Goal: Task Accomplishment & Management: Use online tool/utility

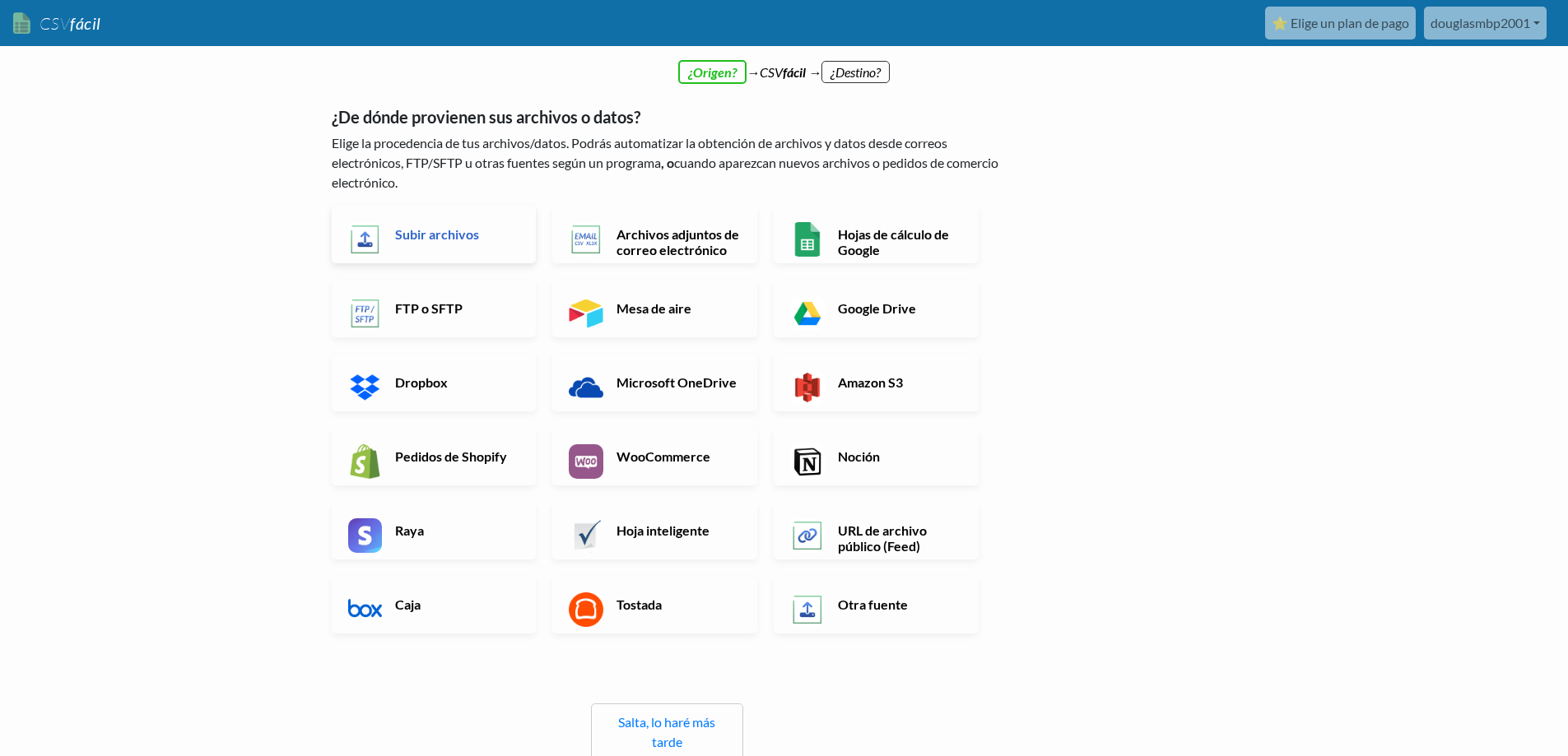
click at [429, 241] on font "Subir archivos" at bounding box center [437, 234] width 84 height 15
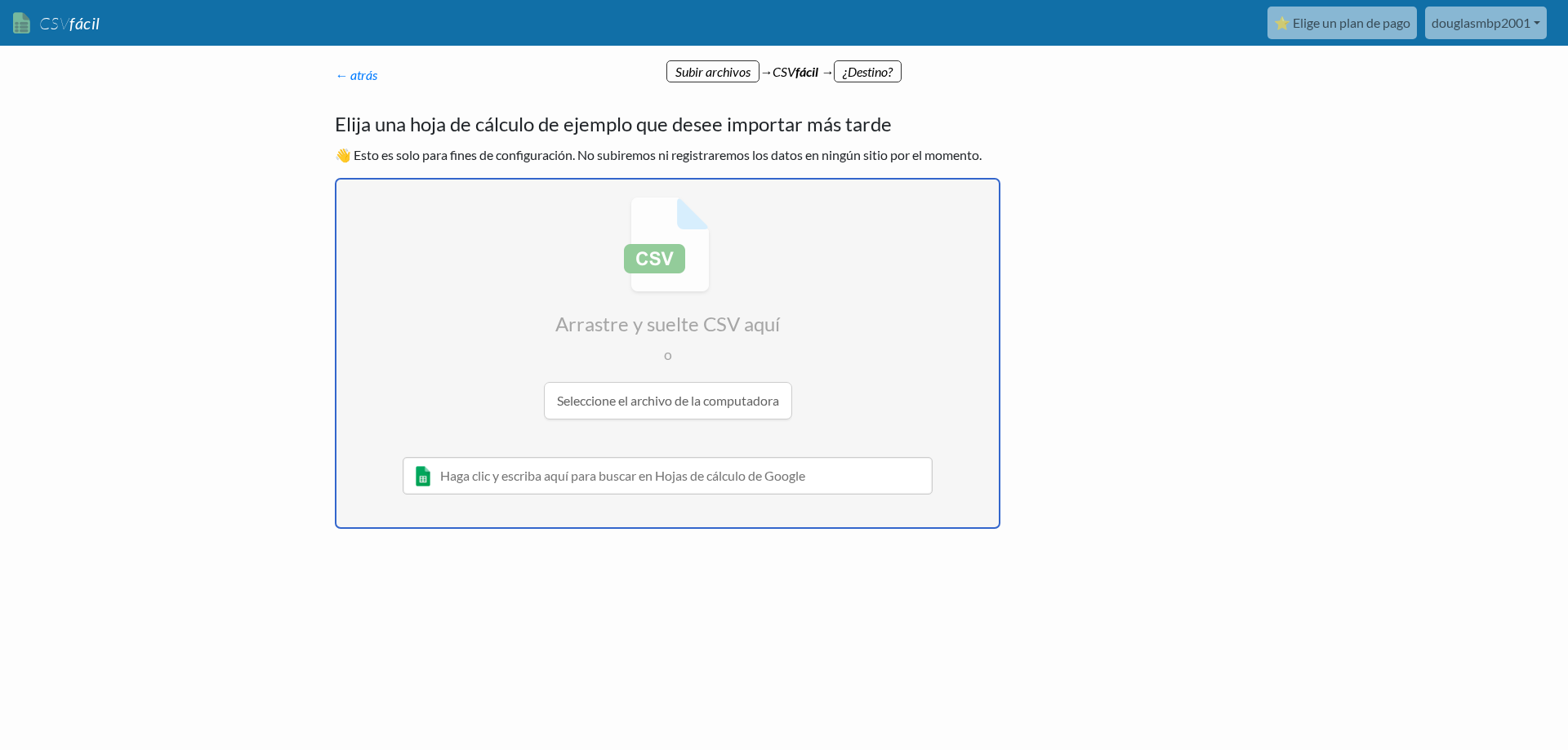
radio input "false"
radio input "true"
type input "C"
type input "3894926"
type input "19"
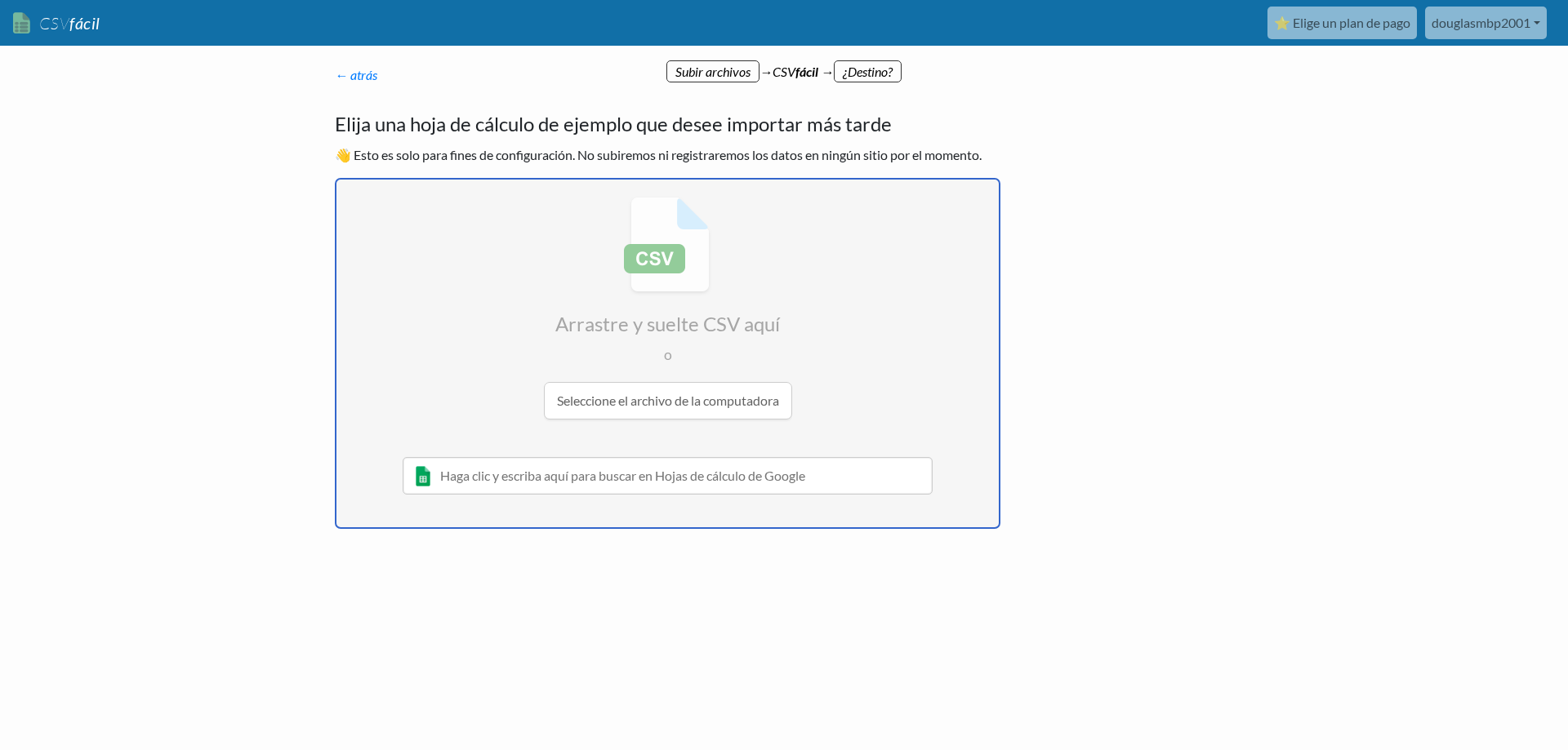
type input "[DATE]"
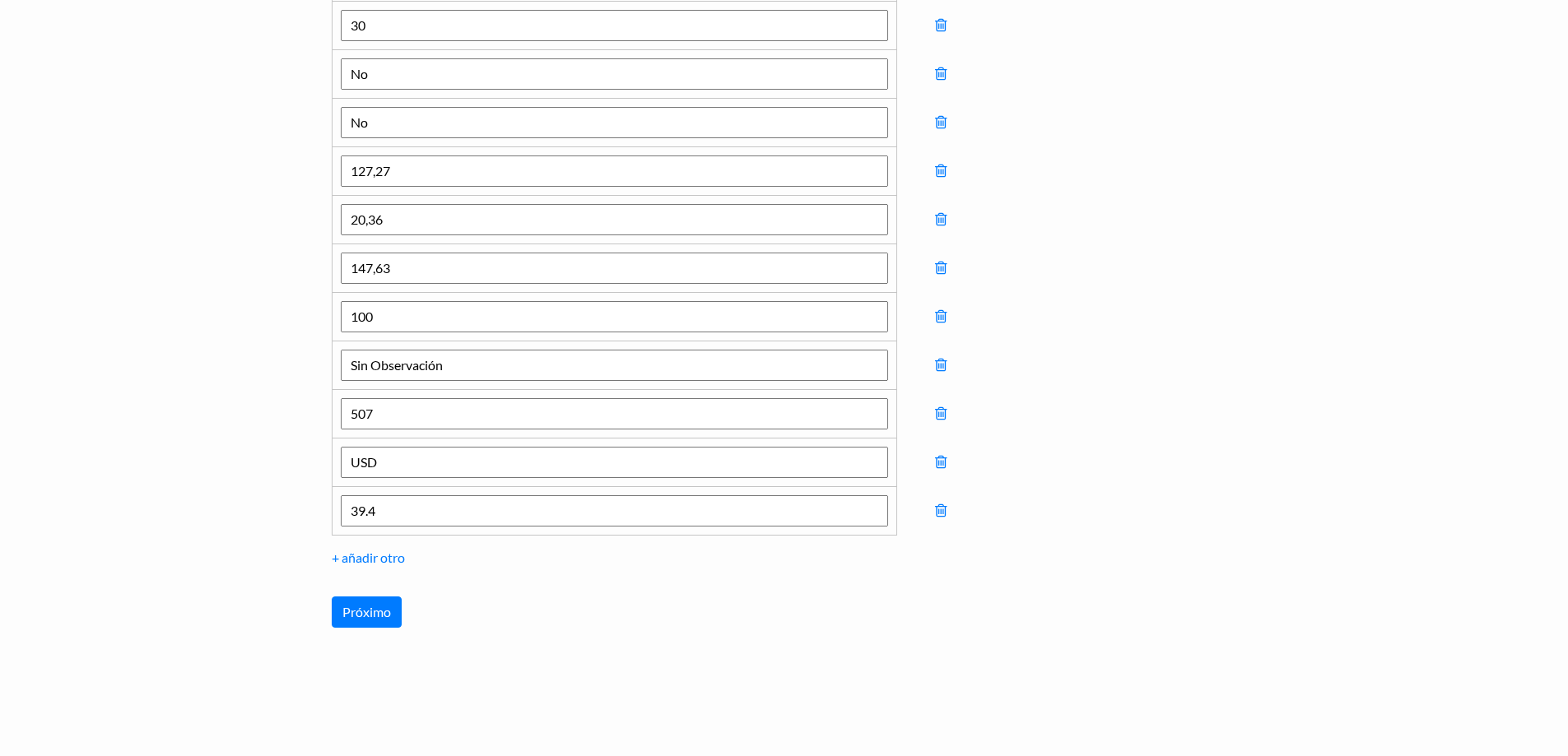
scroll to position [1215, 0]
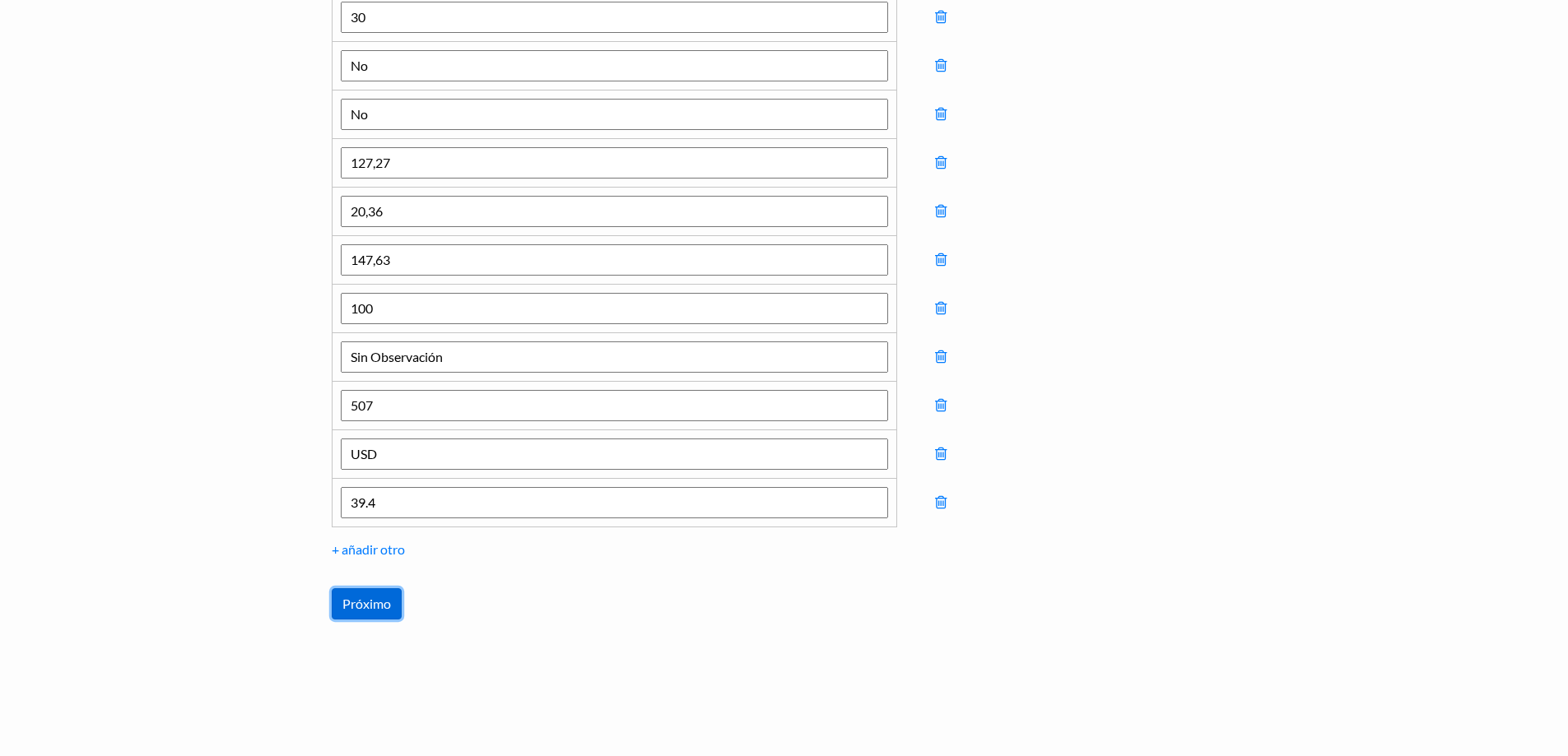
click at [356, 612] on input "Próximo" at bounding box center [367, 604] width 70 height 32
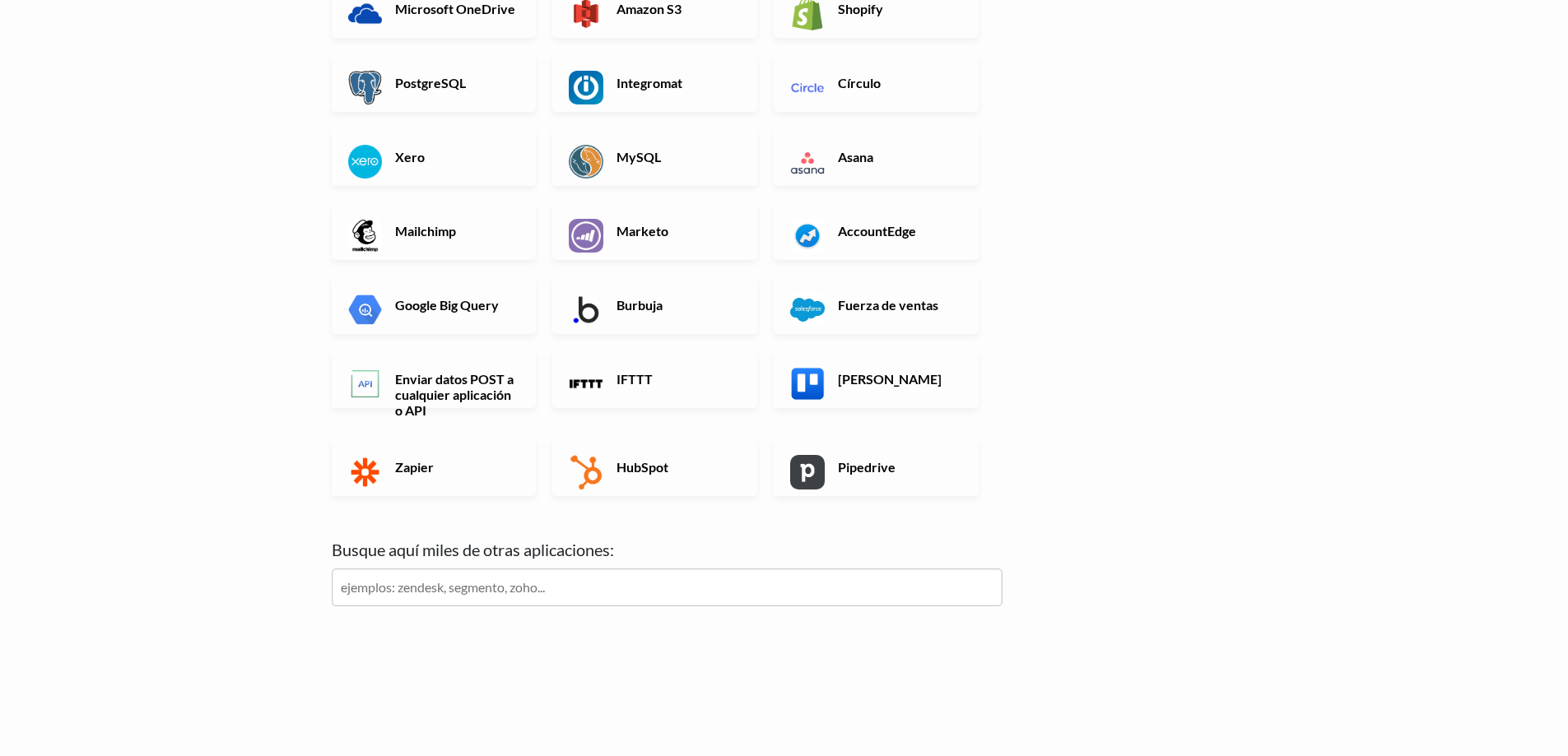
scroll to position [0, 0]
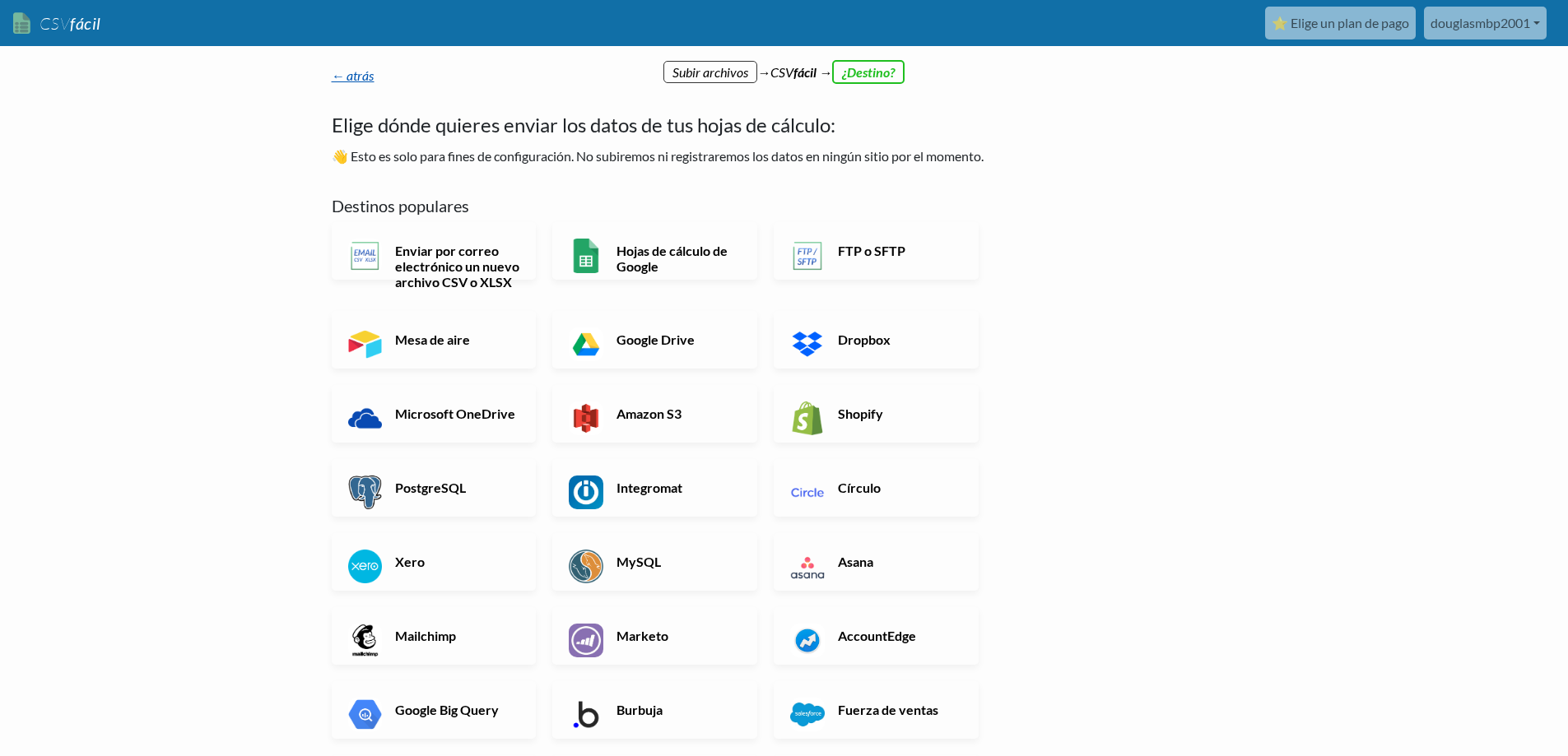
click at [347, 70] on font "← atrás" at bounding box center [354, 75] width 43 height 15
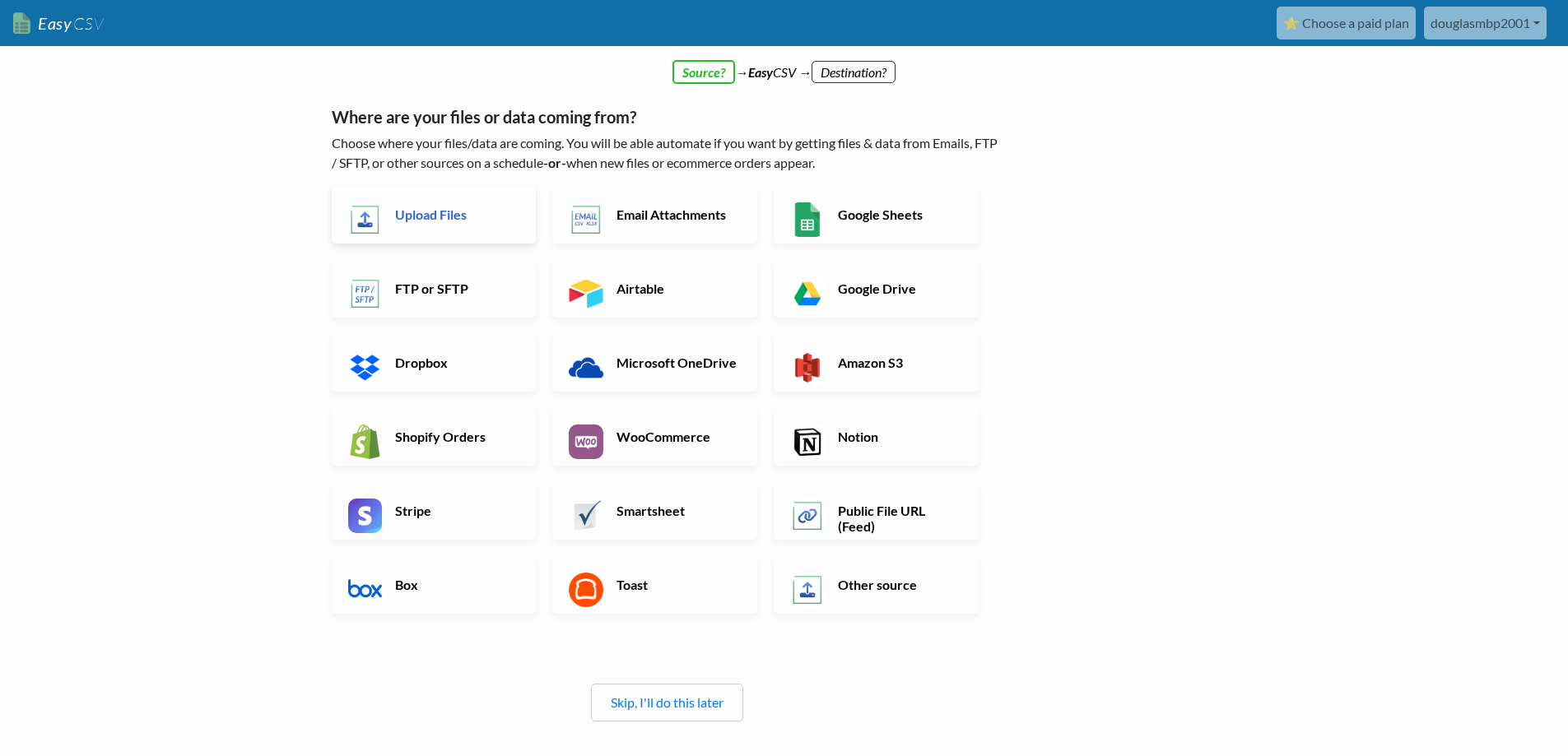
click at [435, 217] on h6 "Upload Files" at bounding box center [455, 214] width 130 height 15
